Goal: Information Seeking & Learning: Learn about a topic

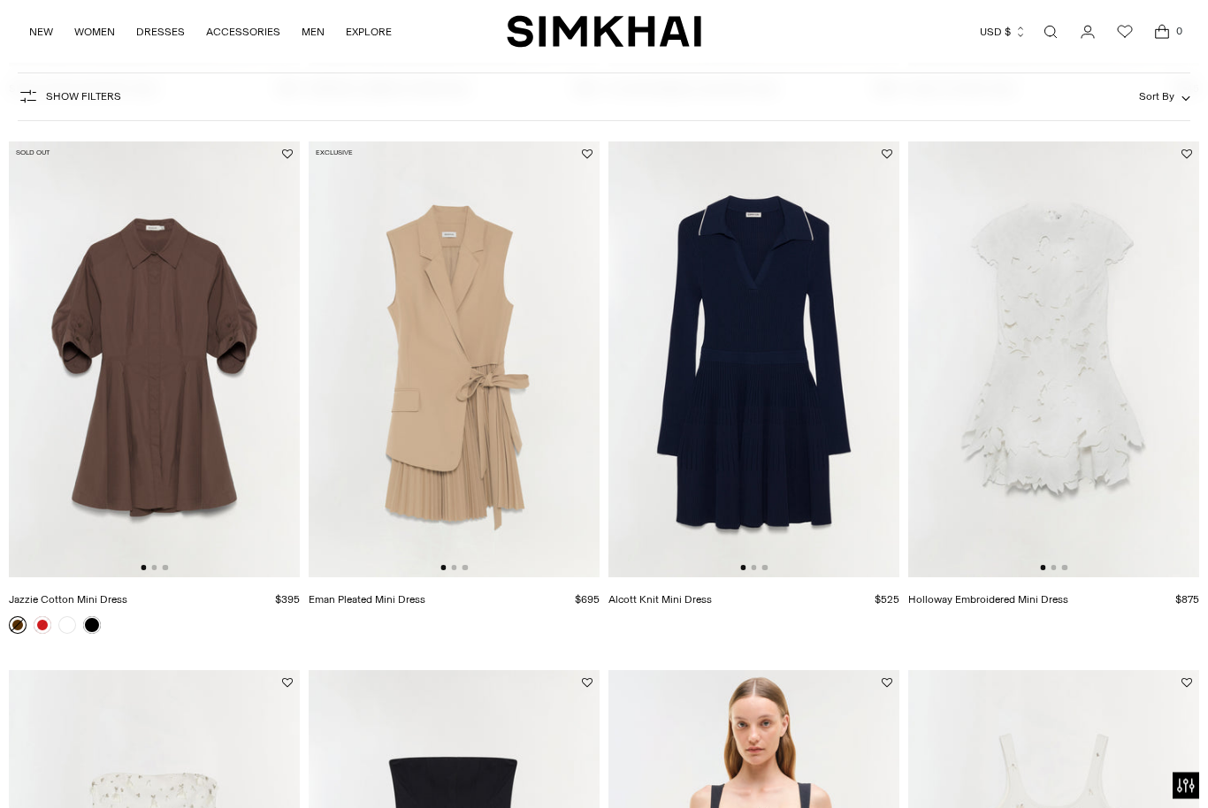
scroll to position [2140, 0]
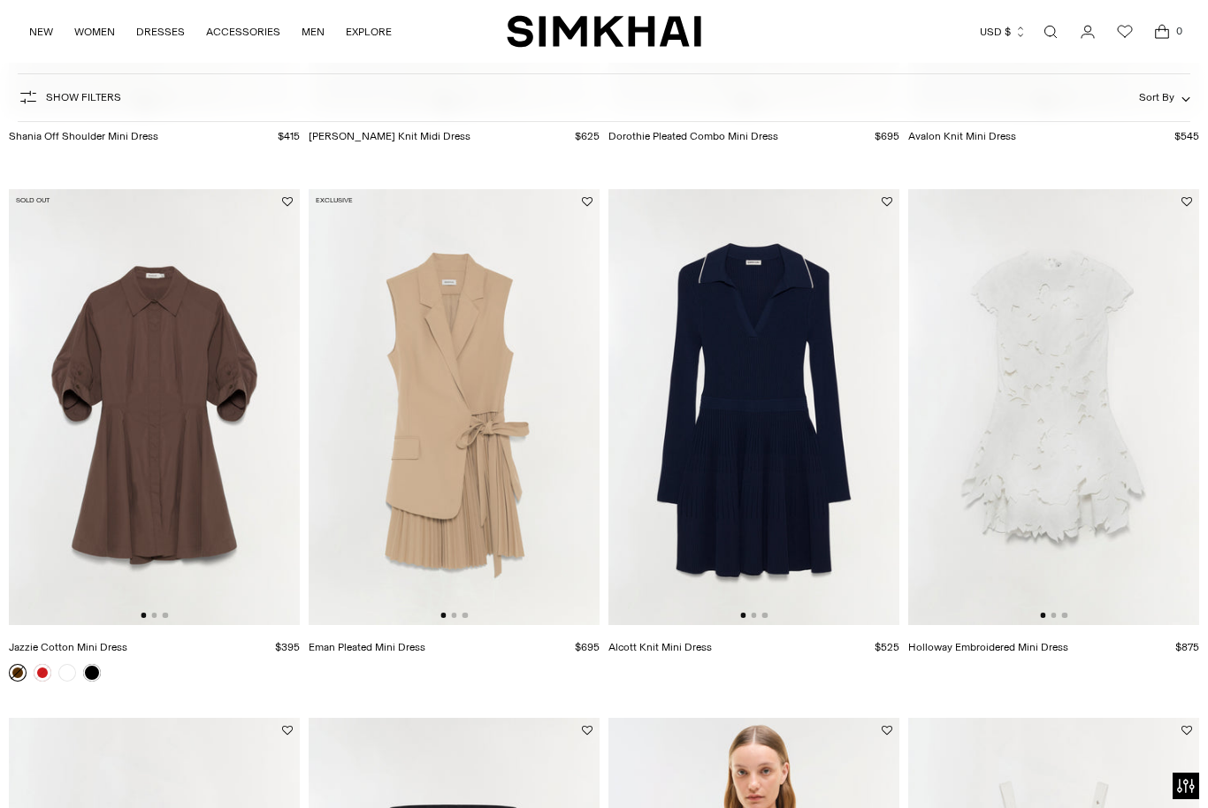
click at [1061, 648] on link "Holloway Embroidered Mini Dress" at bounding box center [988, 647] width 160 height 12
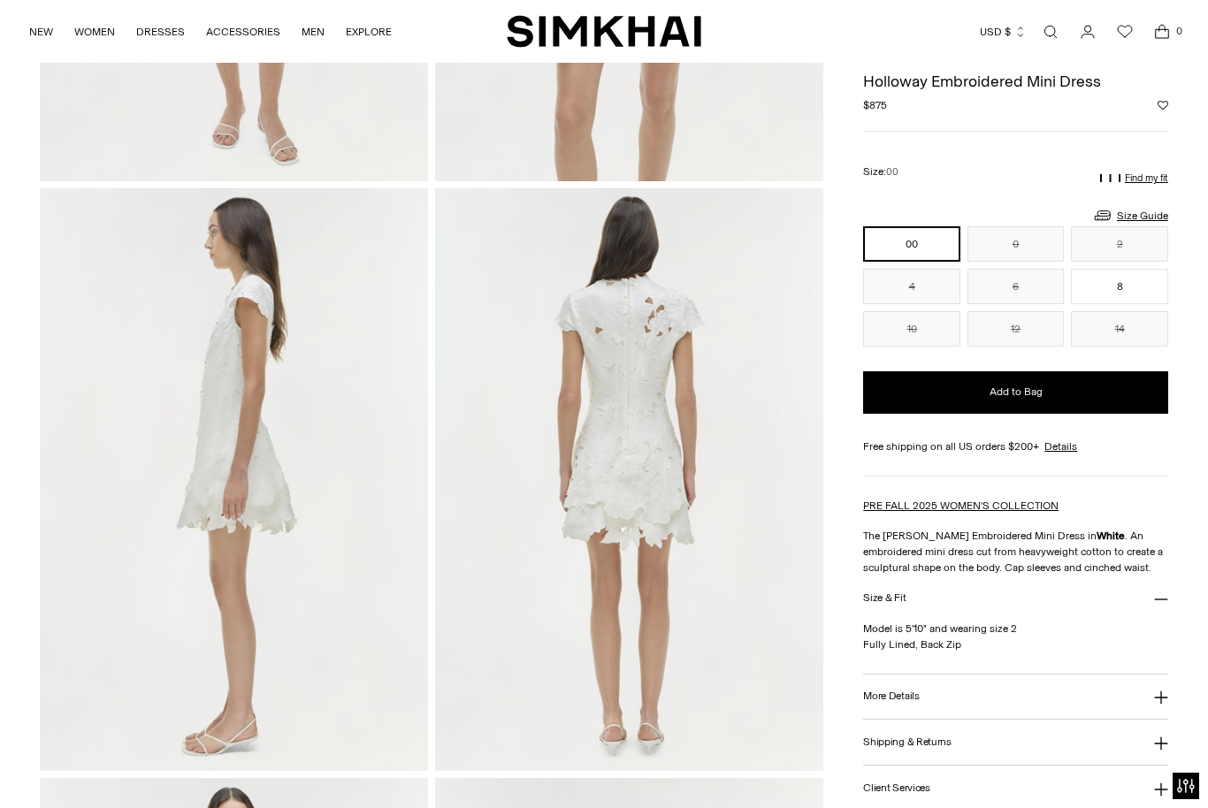
scroll to position [526, 0]
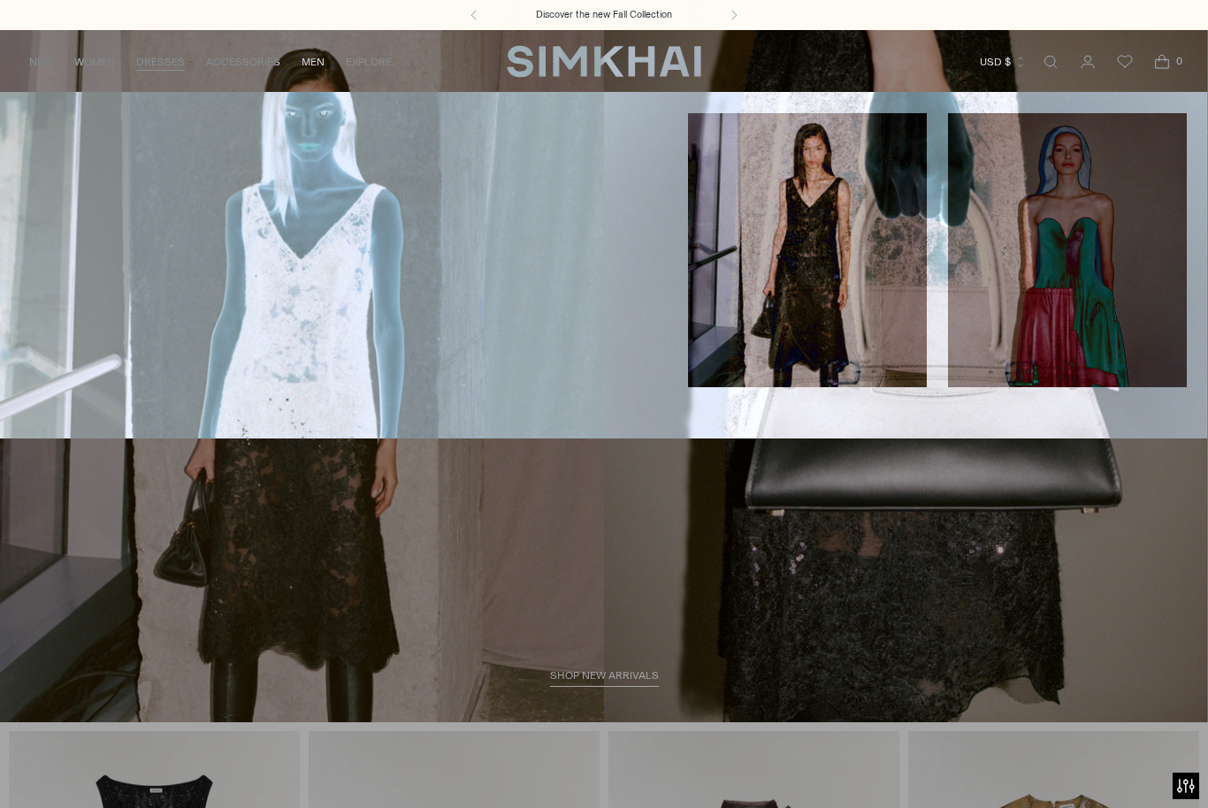
click at [40, 205] on link "Evening" at bounding box center [44, 205] width 46 height 12
click at [156, 73] on link "DRESSES" at bounding box center [160, 61] width 49 height 39
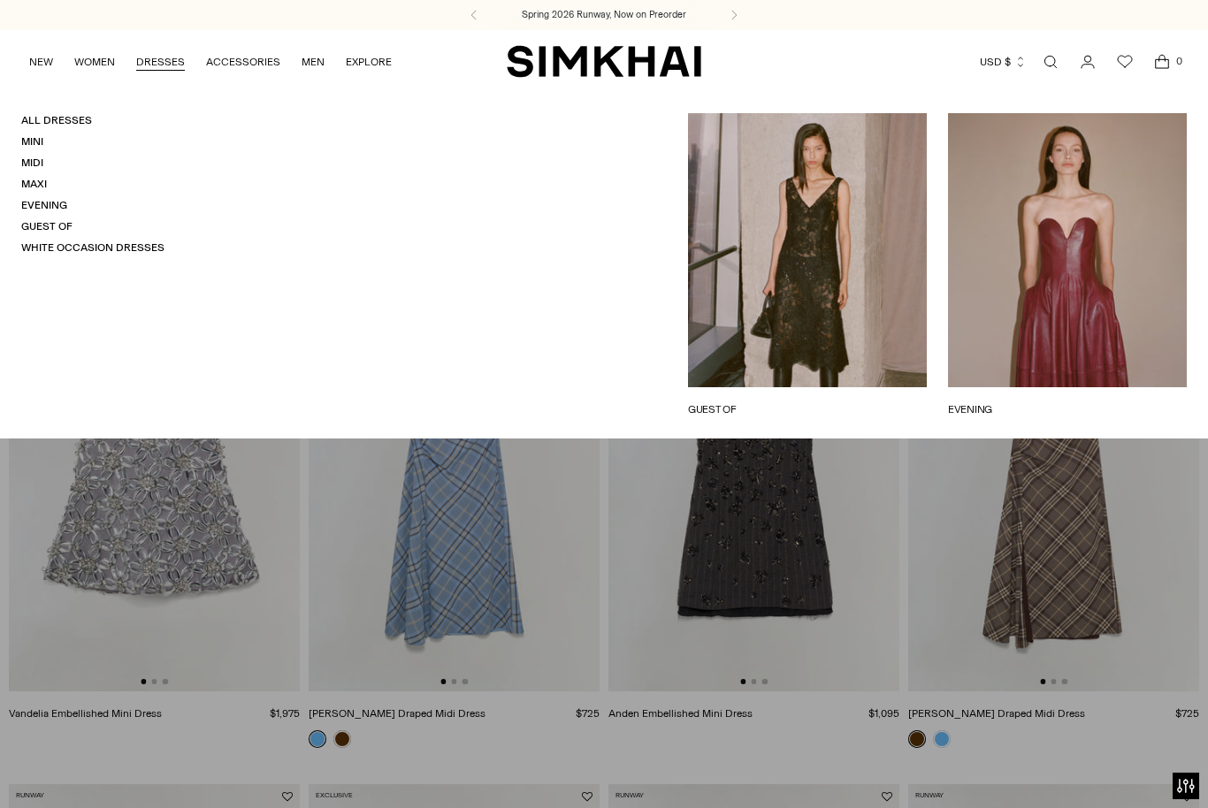
click at [26, 160] on link "Midi" at bounding box center [32, 163] width 22 height 12
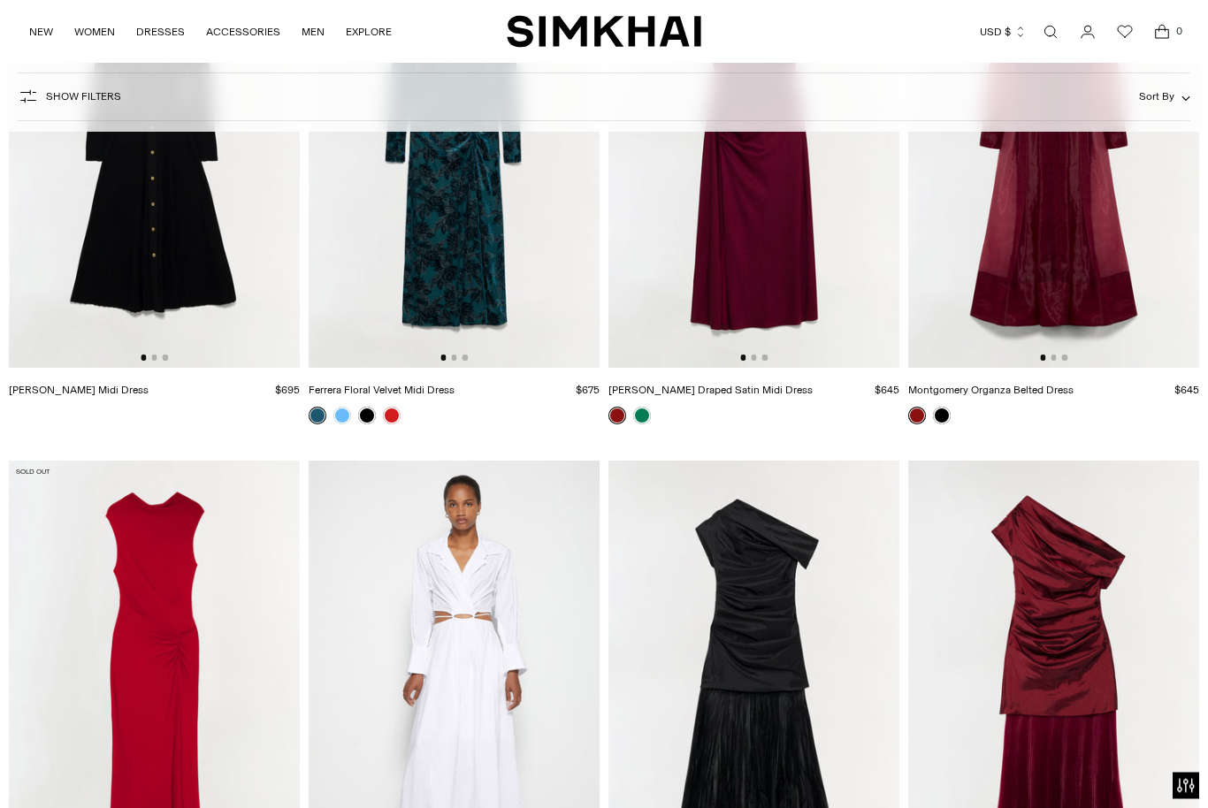
scroll to position [11397, 0]
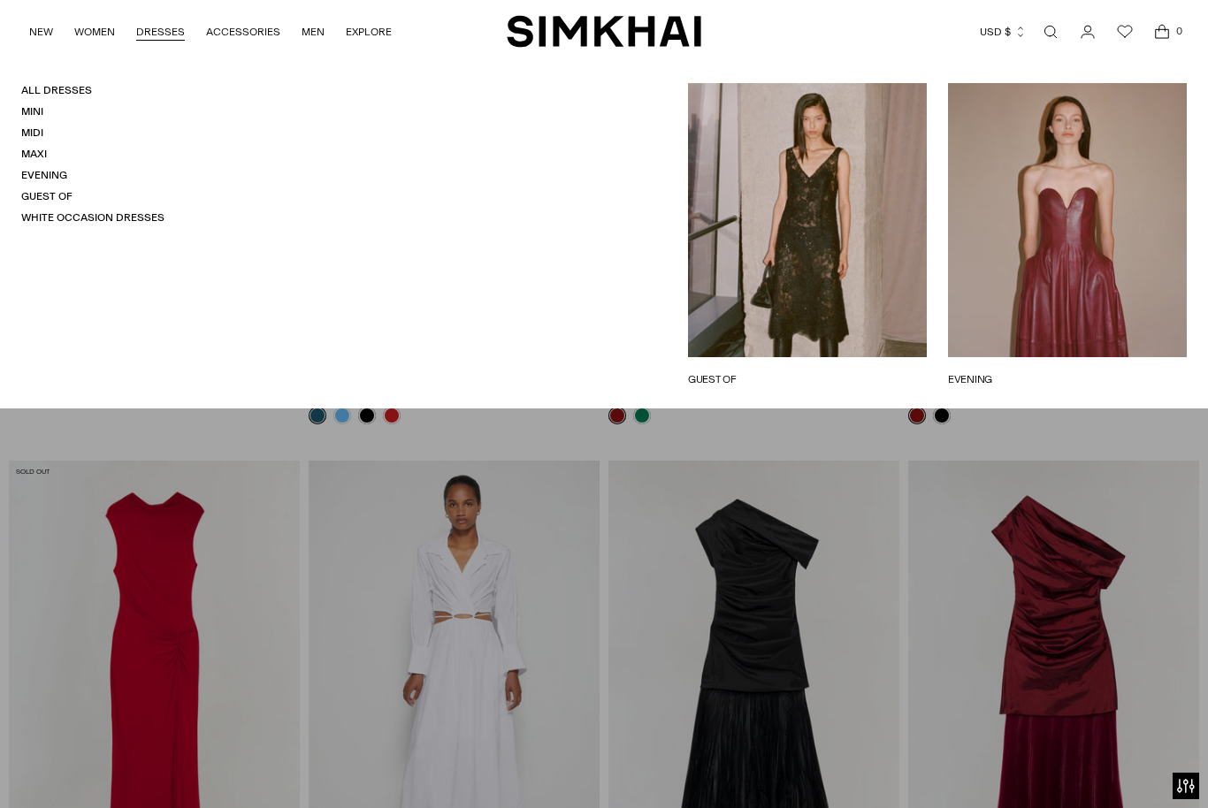
click at [30, 154] on link "Maxi" at bounding box center [34, 154] width 26 height 12
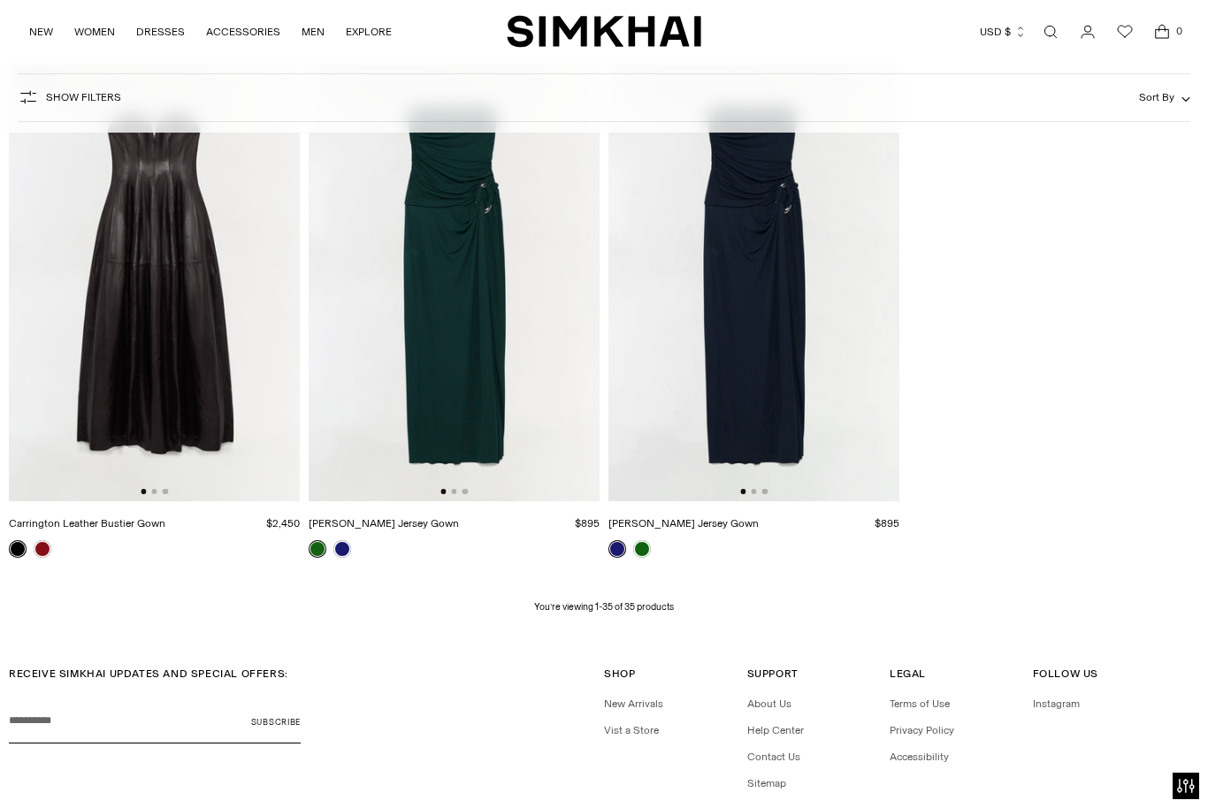
scroll to position [4416, 0]
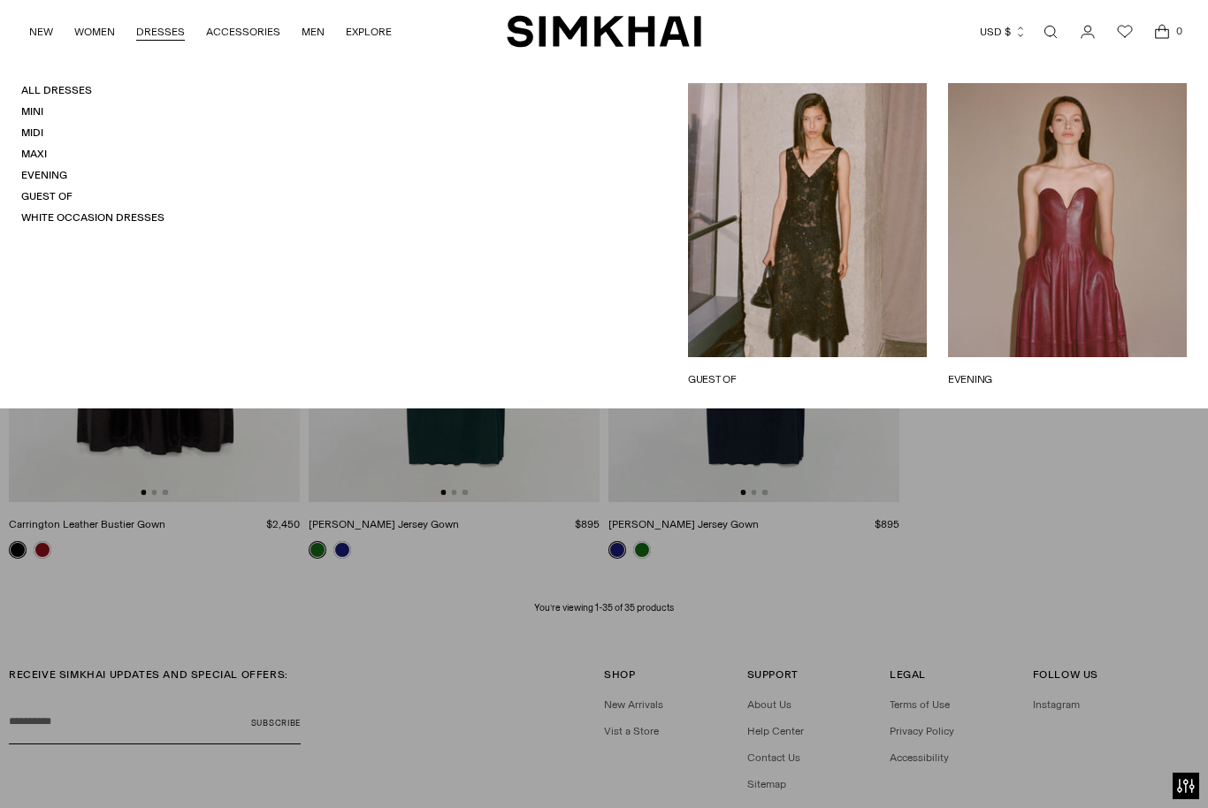
click at [42, 197] on link "Guest Of" at bounding box center [46, 196] width 51 height 12
click at [831, 372] on link "GUEST OF" at bounding box center [807, 380] width 239 height 16
click at [42, 25] on link "NEW" at bounding box center [41, 31] width 24 height 39
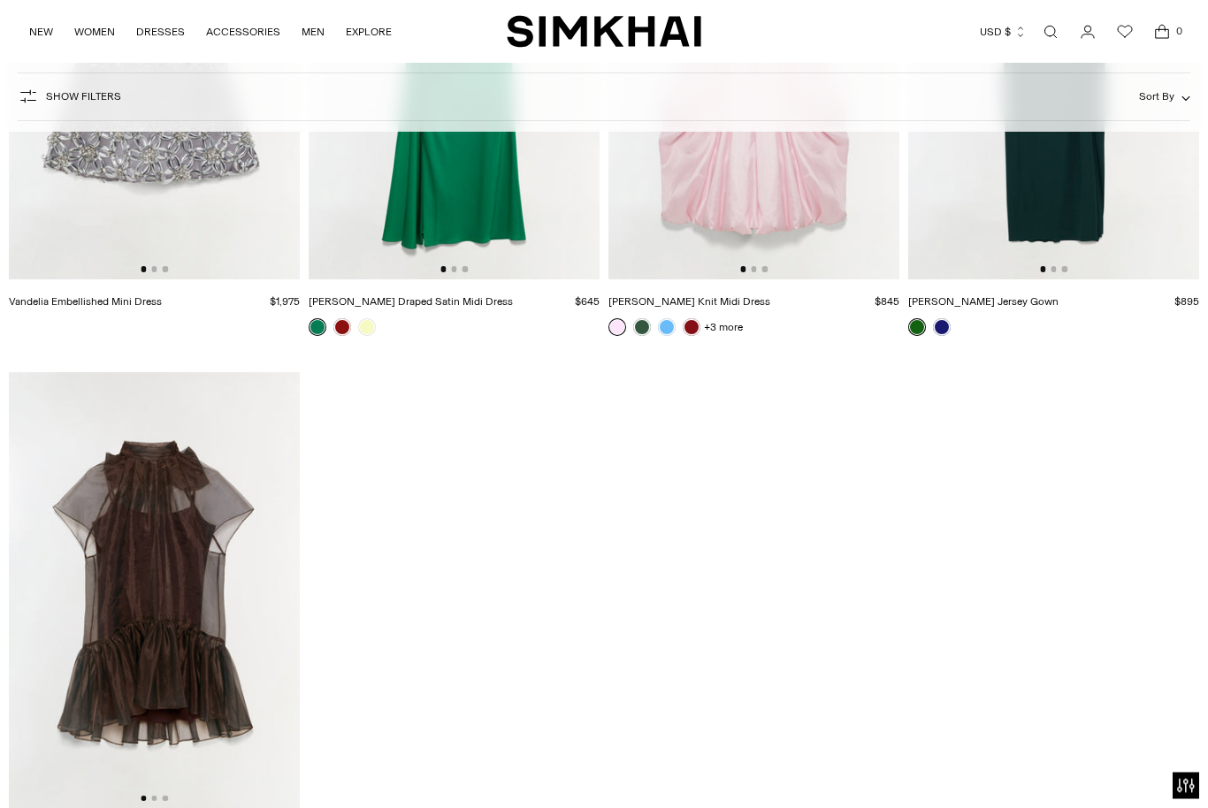
scroll to position [14684, 0]
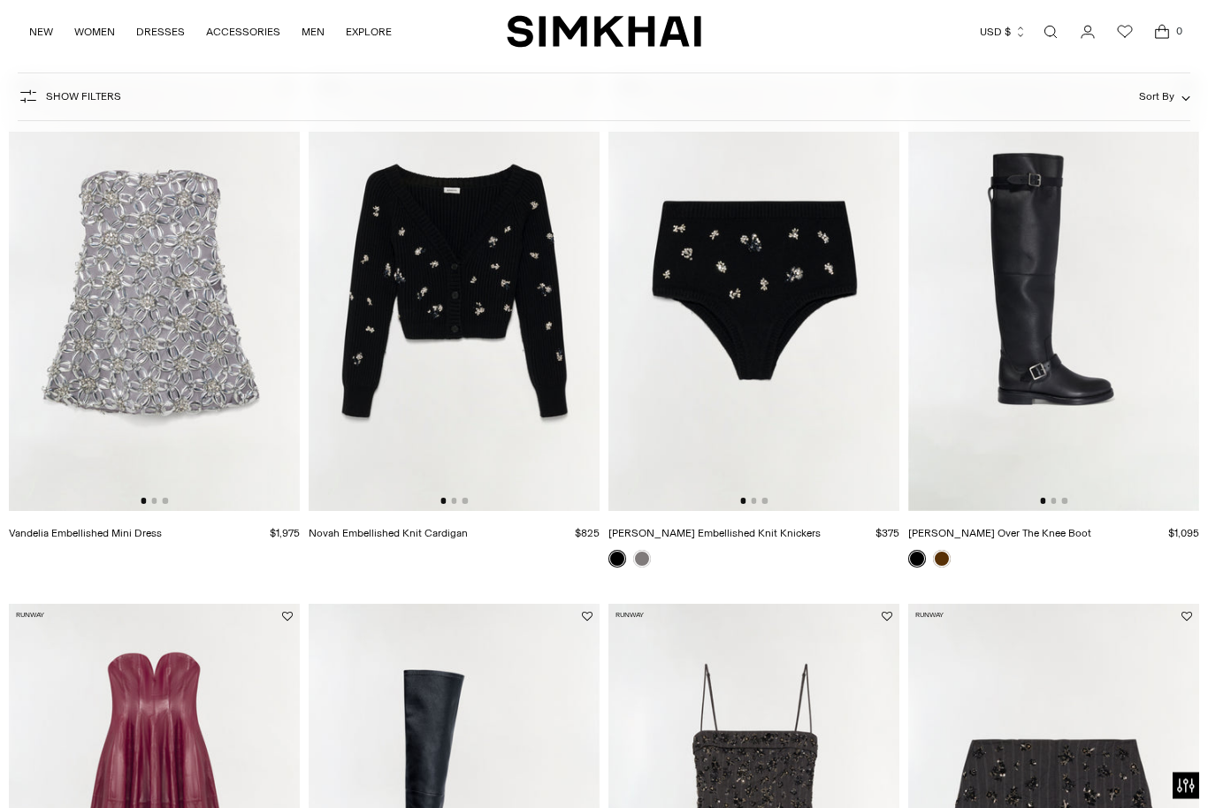
scroll to position [681, 0]
